Goal: Download file/media

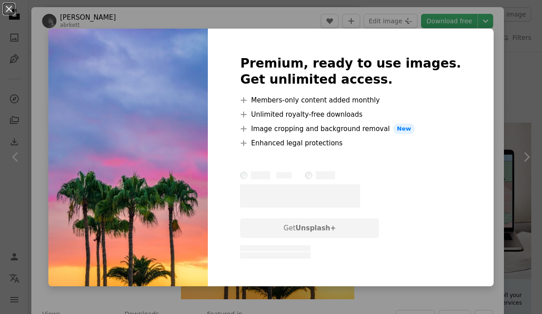
scroll to position [629, 0]
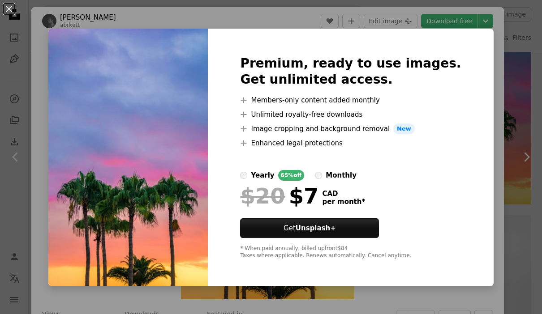
click at [492, 75] on div "An X shape Premium, ready to use images. Get unlimited access. A plus sign Memb…" at bounding box center [271, 157] width 542 height 314
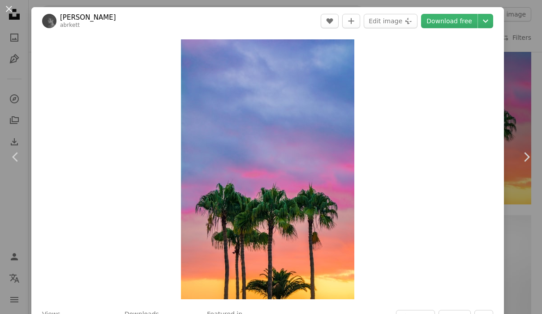
click at [488, 21] on icon "Choose download size" at bounding box center [485, 21] width 5 height 3
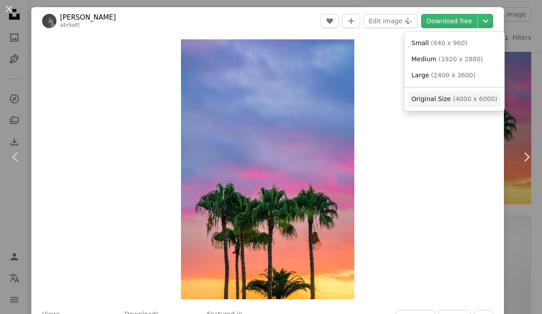
click at [477, 100] on span "( 4000 x 6000 )" at bounding box center [475, 98] width 44 height 7
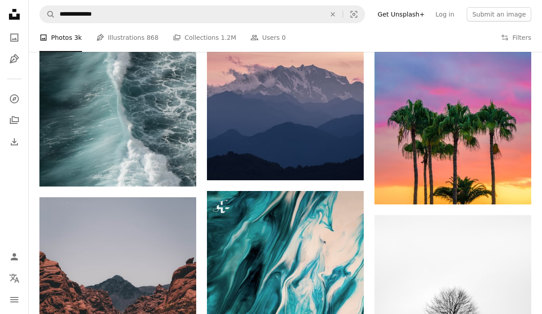
scroll to position [593, 0]
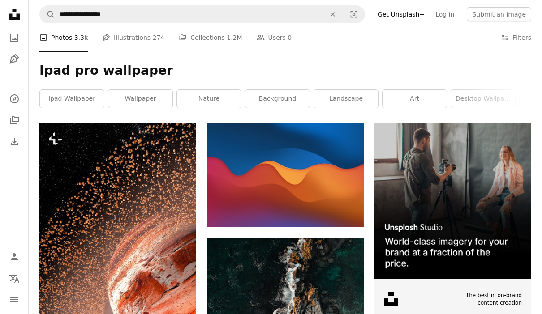
click at [93, 98] on link "ipad wallpaper" at bounding box center [72, 99] width 64 height 18
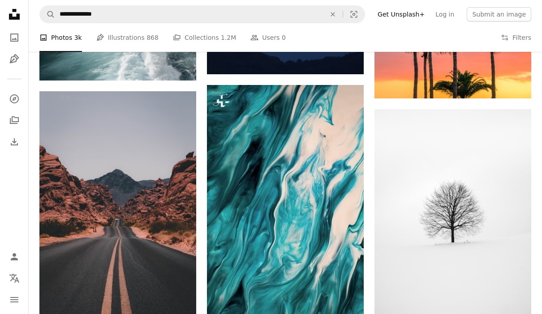
scroll to position [771, 0]
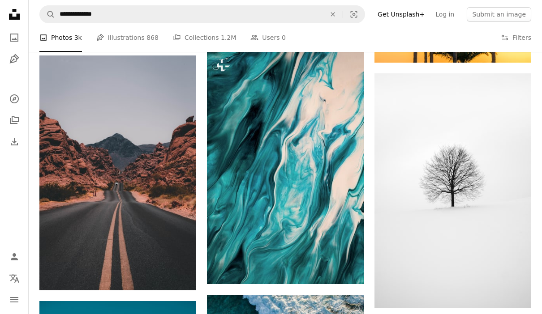
click at [165, 172] on img at bounding box center [117, 173] width 157 height 235
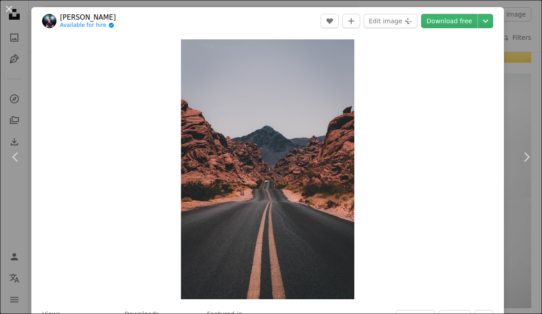
click at [488, 21] on icon "Choose download size" at bounding box center [485, 21] width 5 height 3
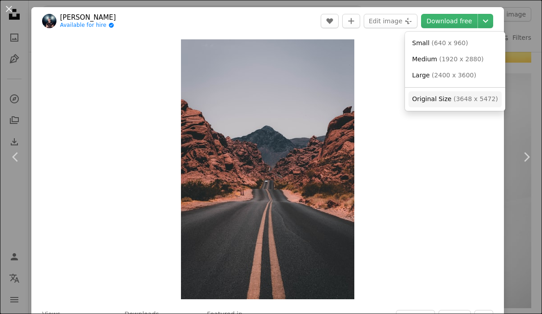
click at [482, 98] on span "( 3648 x 5472 )" at bounding box center [475, 98] width 44 height 7
